Goal: Task Accomplishment & Management: Complete application form

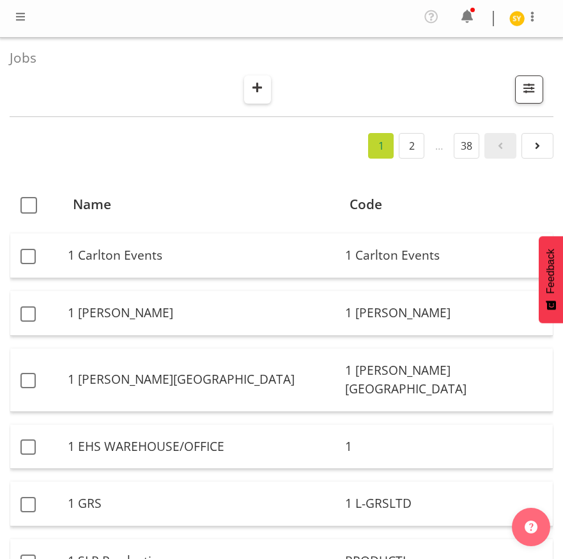
click at [266, 85] on button "button" at bounding box center [257, 89] width 27 height 28
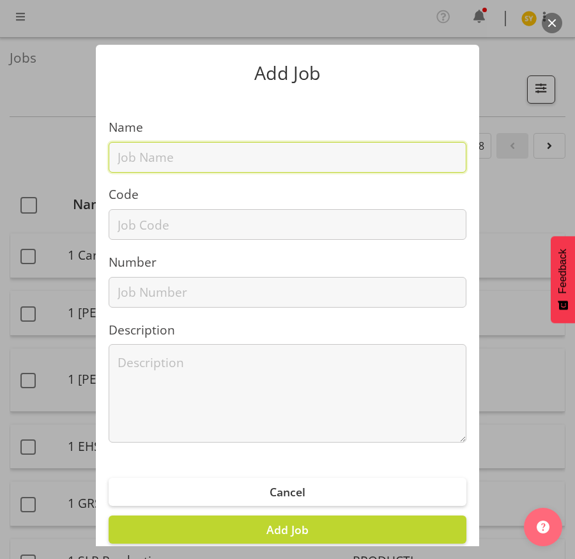
click at [176, 158] on input "text" at bounding box center [288, 157] width 358 height 31
paste input "4250901C"
type input "4250901C"
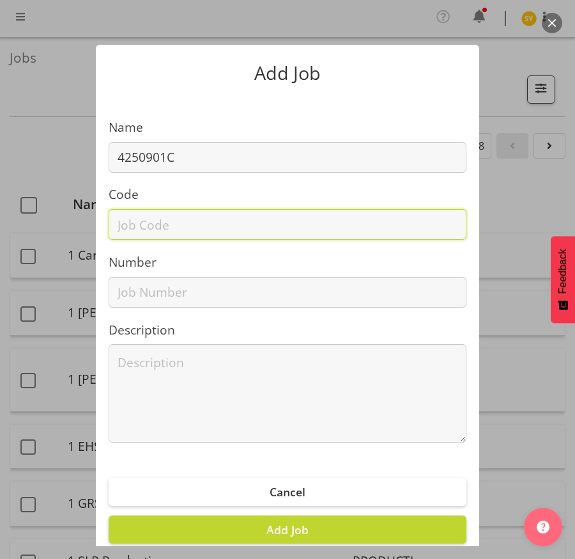
click at [147, 227] on input "text" at bounding box center [288, 224] width 358 height 31
paste input "4250901C"
type input "4250901C"
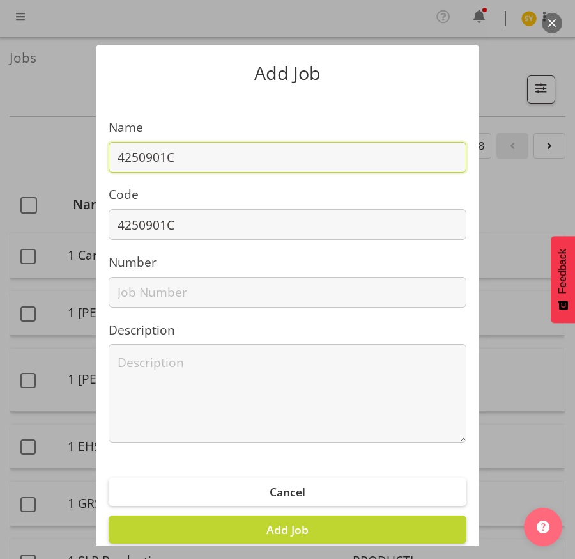
drag, startPoint x: 195, startPoint y: 155, endPoint x: 212, endPoint y: 159, distance: 17.1
click at [197, 155] on input "4250901C" at bounding box center [288, 157] width 358 height 31
paste input "Schoolblazer @ AHISA 2025"
drag, startPoint x: 366, startPoint y: 160, endPoint x: -139, endPoint y: 142, distance: 505.3
click at [0, 142] on html "COAST GROUP Profile Log Out Jobs Search Showing active jobs Showing running job…" at bounding box center [287, 279] width 575 height 559
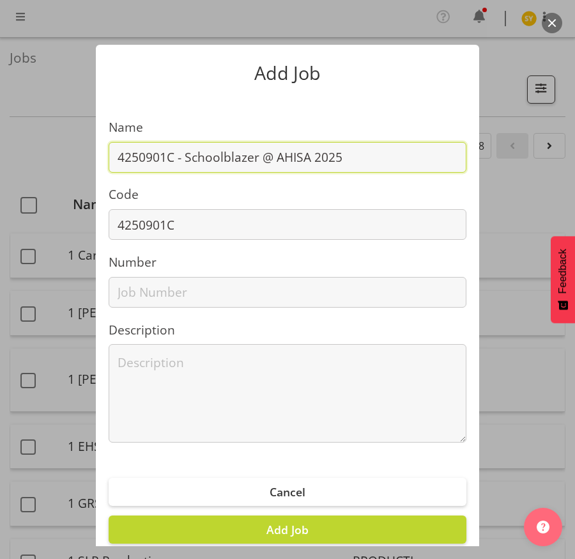
type input "4250901C - Schoolblazer @ AHISA 2025"
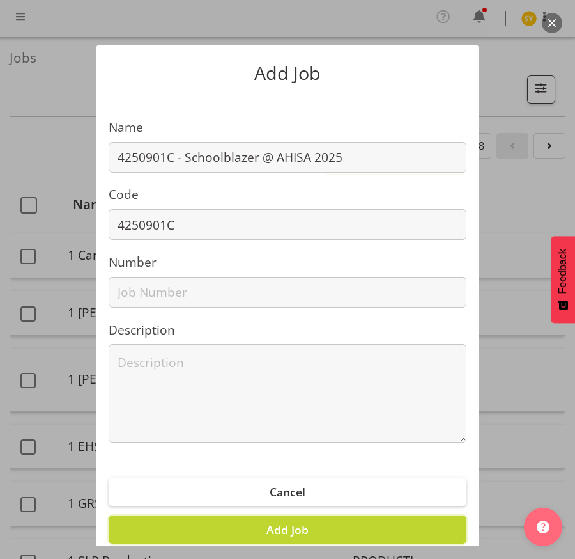
drag, startPoint x: 298, startPoint y: 534, endPoint x: 306, endPoint y: 527, distance: 11.3
click at [297, 534] on span "Add Job" at bounding box center [288, 529] width 42 height 15
